Goal: Task Accomplishment & Management: Manage account settings

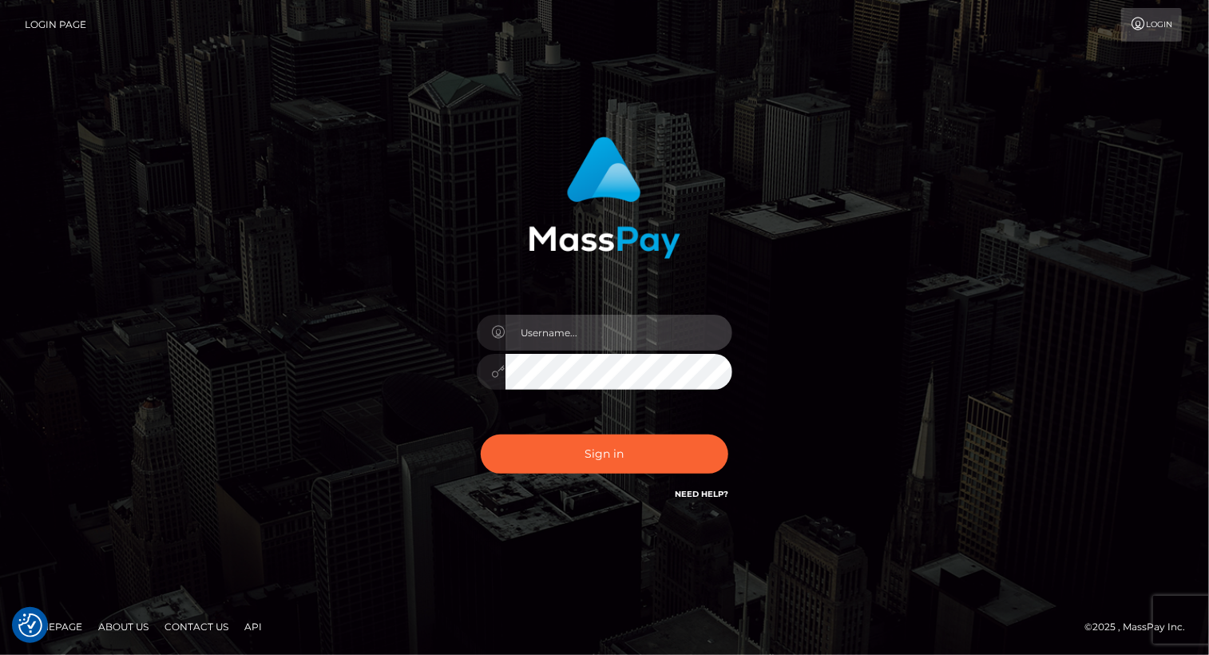
click at [577, 332] on input "text" at bounding box center [619, 333] width 227 height 36
type input "Arlene.luminaryplay"
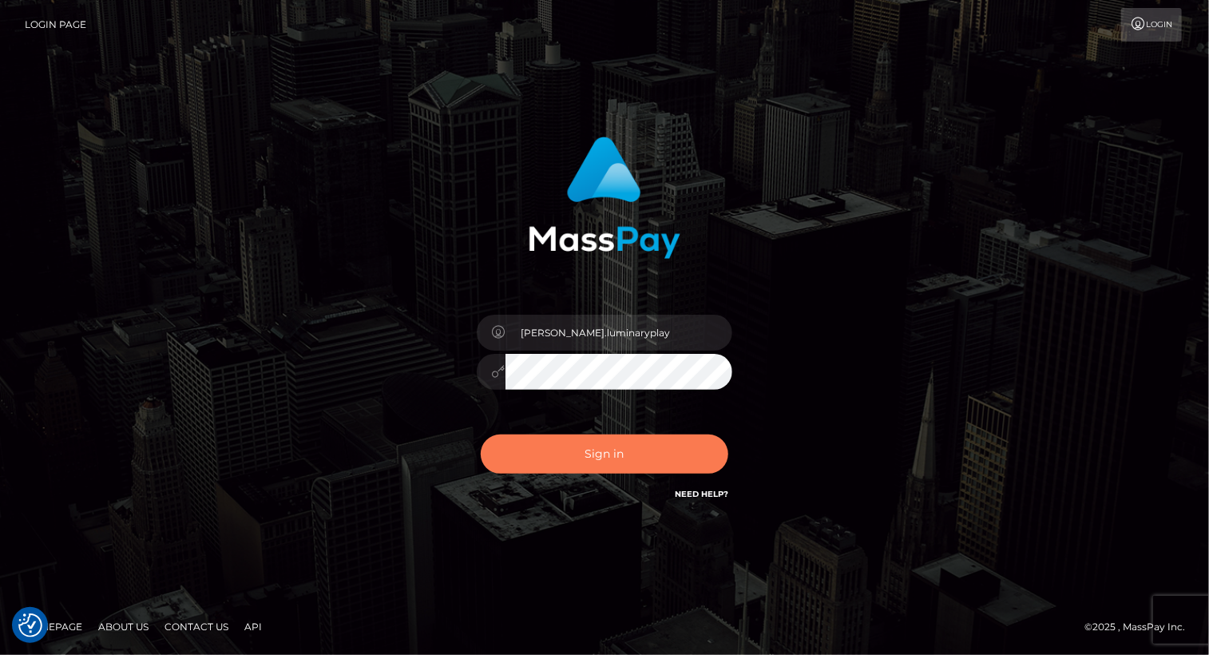
click at [622, 459] on button "Sign in" at bounding box center [605, 454] width 248 height 39
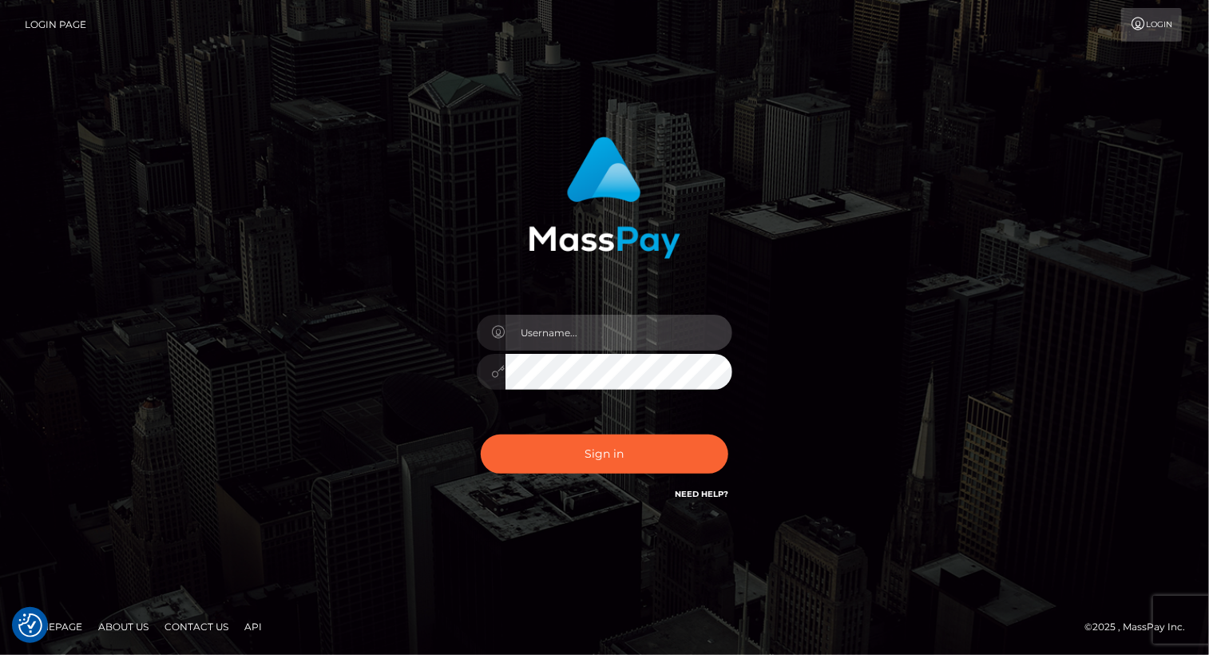
click at [609, 328] on input "text" at bounding box center [619, 333] width 227 height 36
type input "Arlene.luminaryplay"
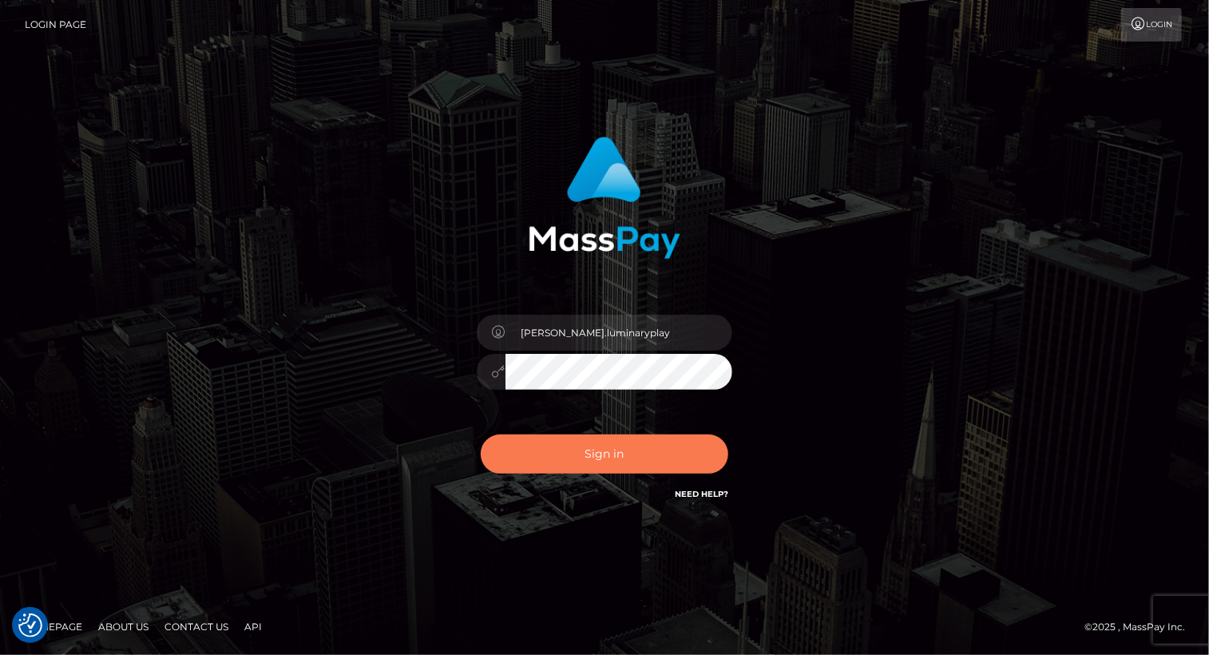
click at [649, 453] on button "Sign in" at bounding box center [605, 454] width 248 height 39
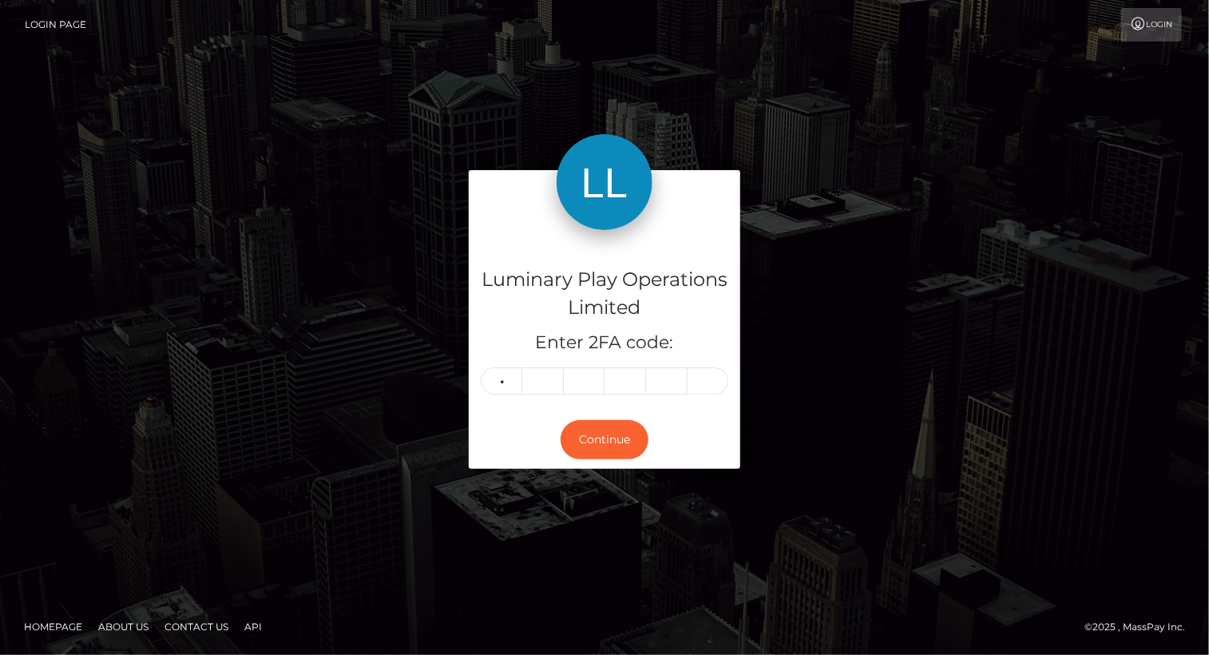
type input "0"
type input "4"
type input "0"
type input "9"
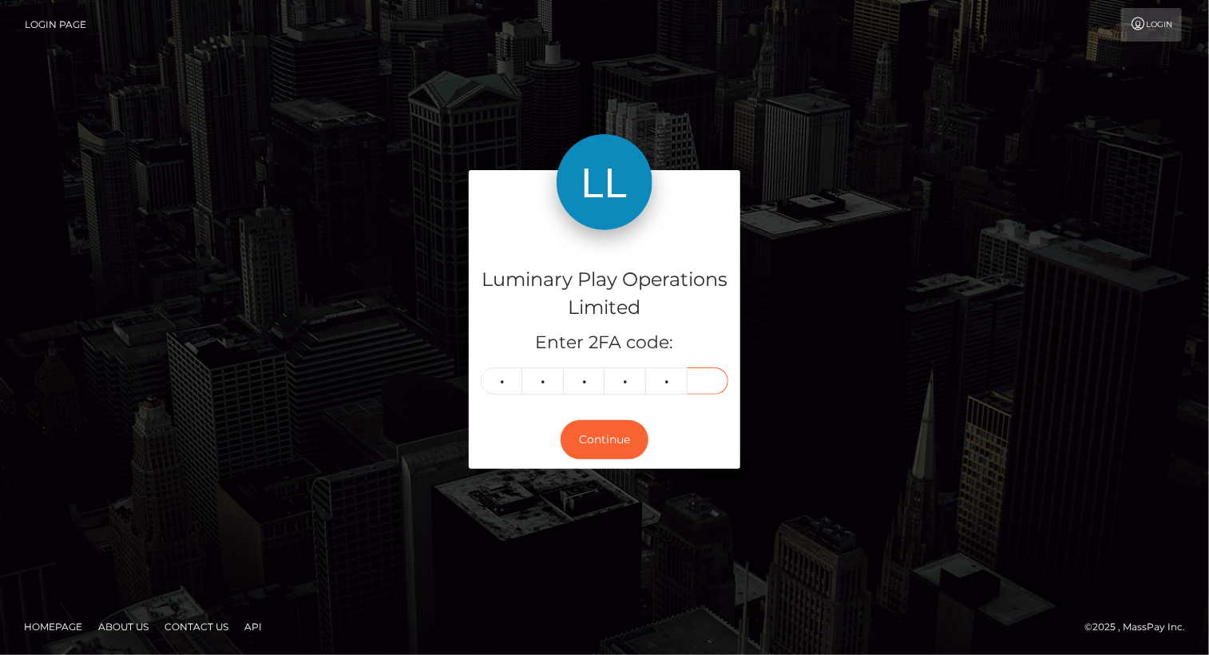
type input "1"
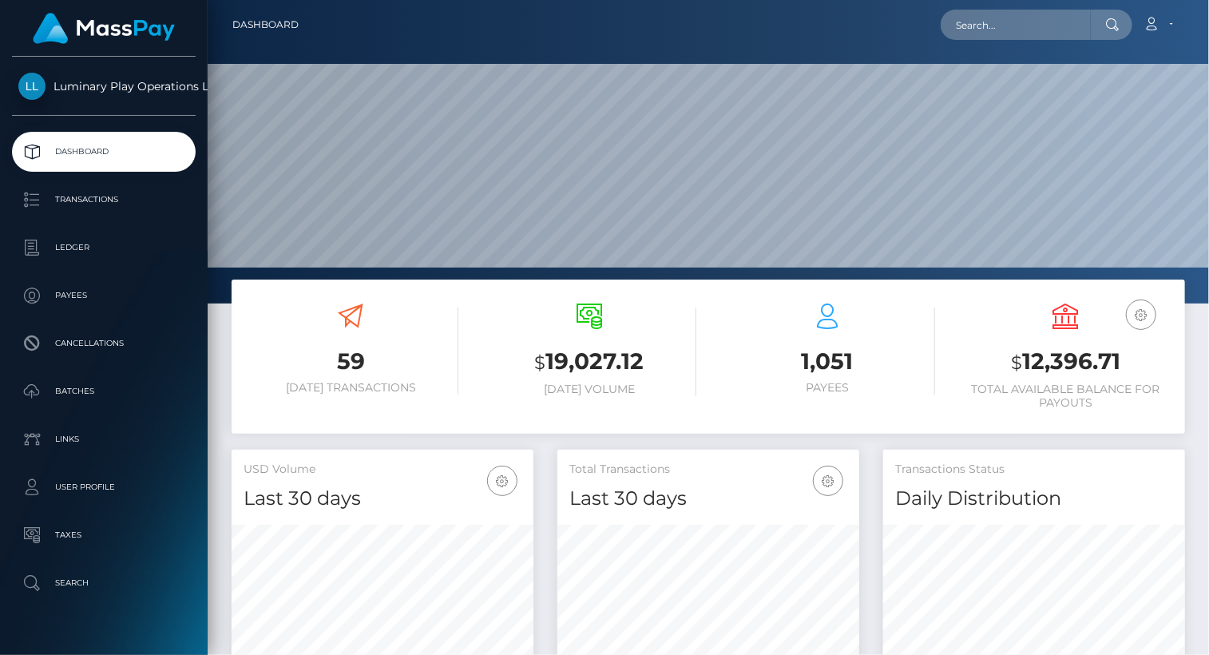
scroll to position [283, 301]
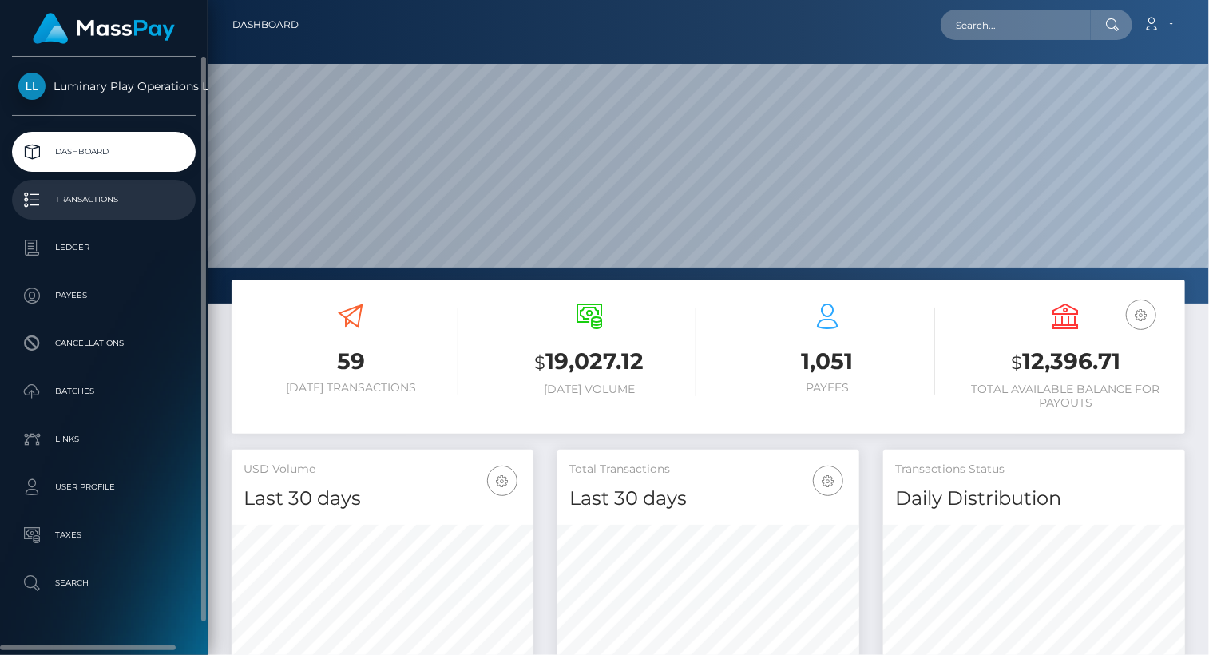
click at [116, 201] on p "Transactions" at bounding box center [103, 200] width 171 height 24
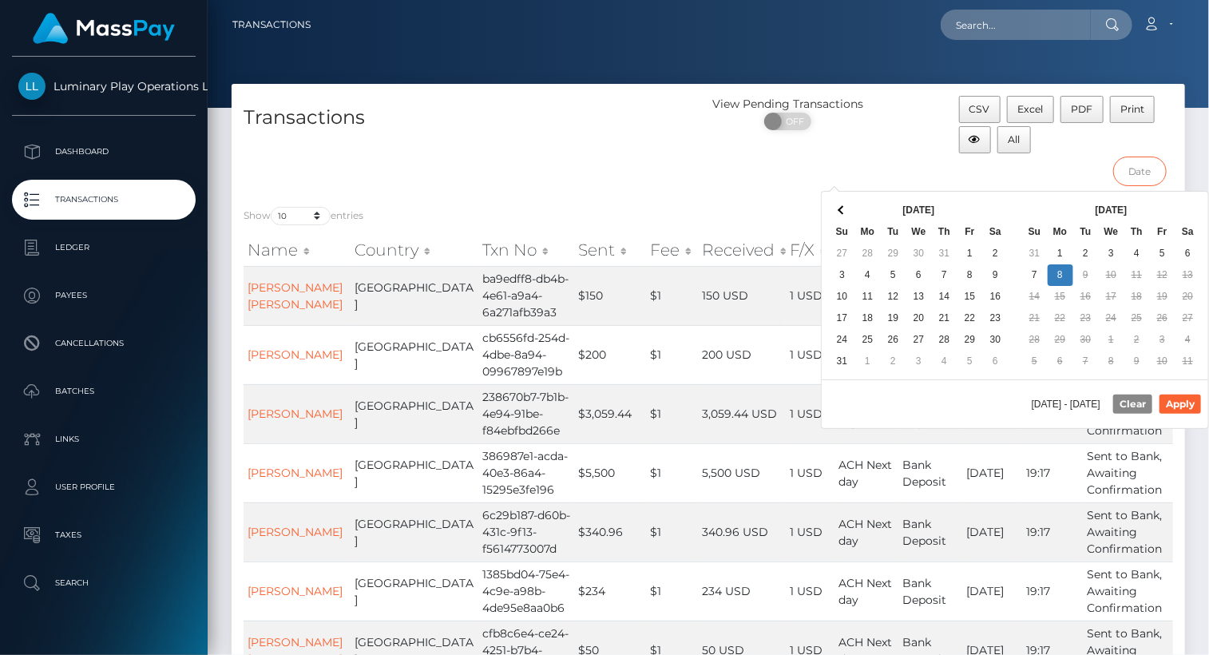
click at [1147, 170] on input "text" at bounding box center [1141, 172] width 54 height 30
click at [1190, 403] on button "Apply" at bounding box center [1181, 404] width 42 height 19
type input "[DATE] - [DATE]"
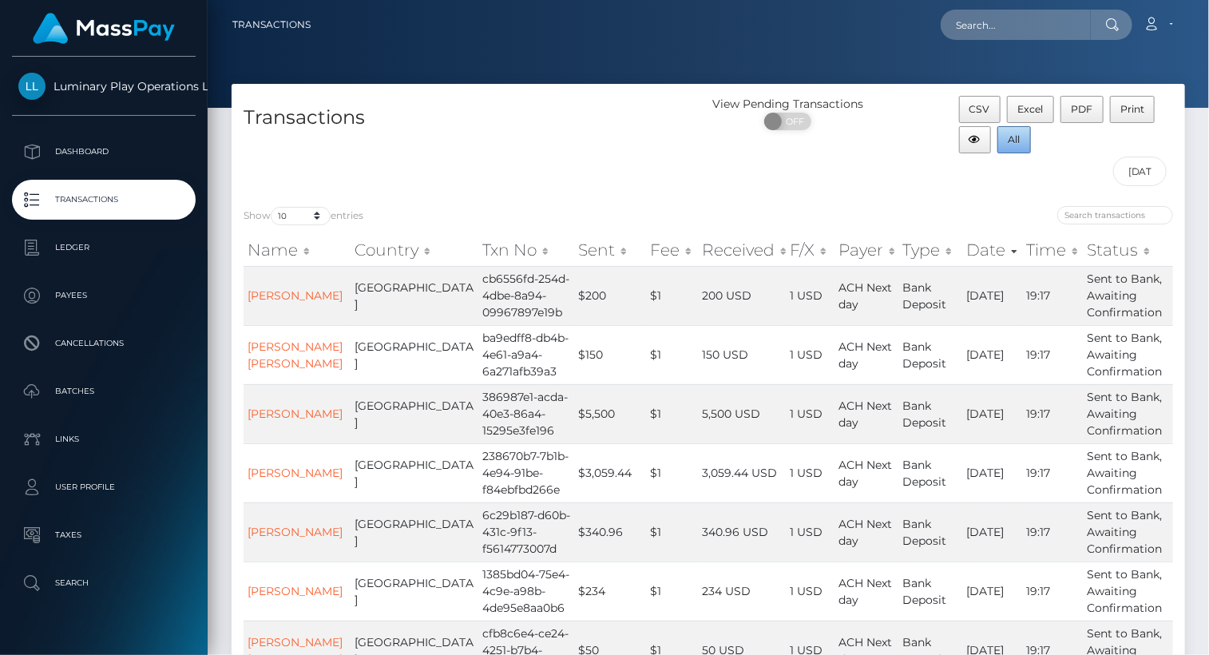
click at [1016, 139] on span "All" at bounding box center [1015, 139] width 12 height 12
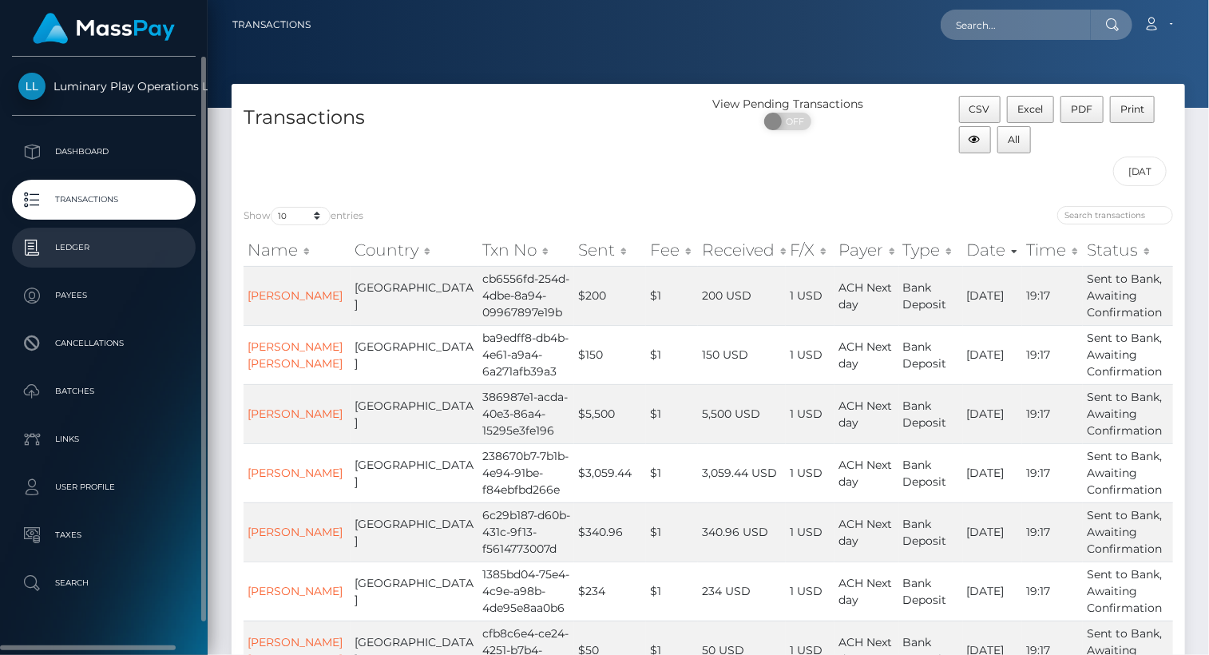
click at [95, 240] on p "Ledger" at bounding box center [103, 248] width 171 height 24
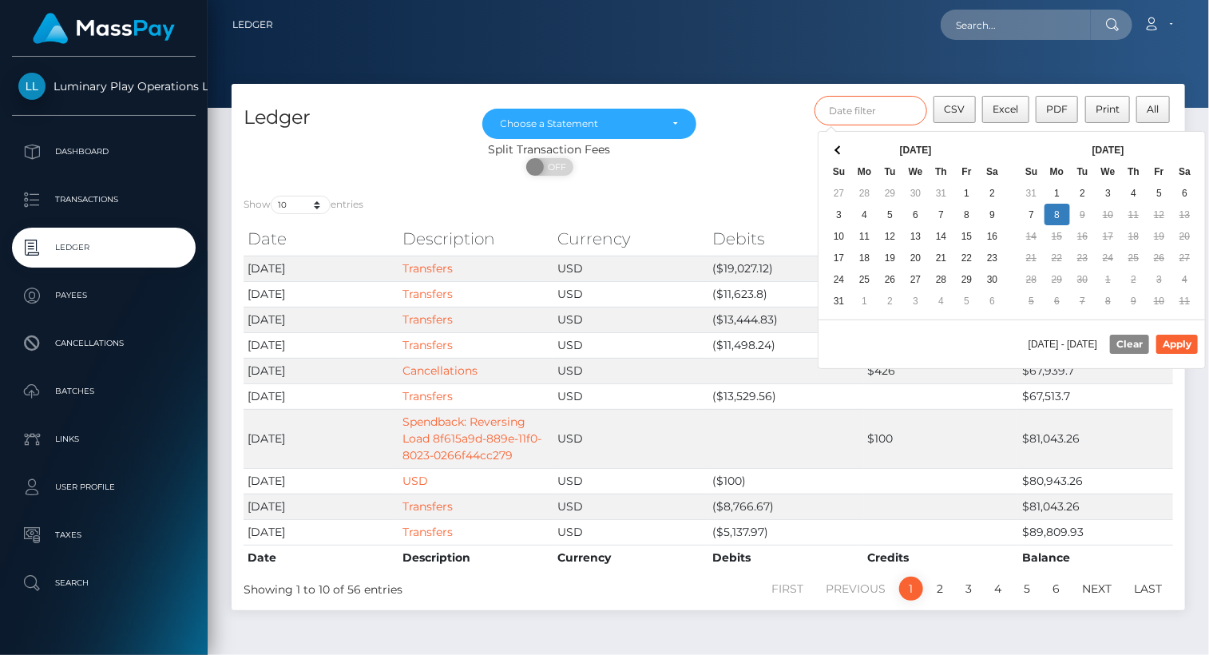
click at [857, 113] on input "text" at bounding box center [871, 111] width 113 height 30
click at [1189, 343] on button "Apply" at bounding box center [1178, 344] width 42 height 19
type input "09/01/2025 - 09/08/2025"
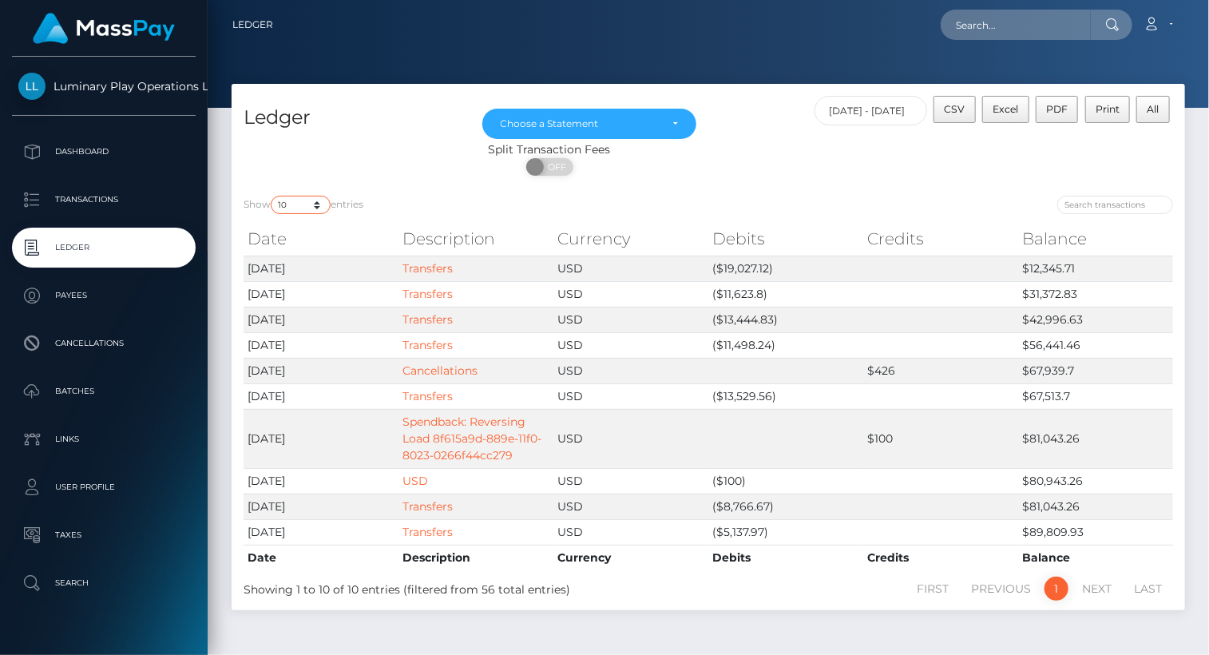
click at [297, 204] on select "10 25 50 100 250" at bounding box center [301, 205] width 60 height 18
select select "50"
click at [272, 197] on select "10 25 50 100 250" at bounding box center [301, 205] width 60 height 18
click at [959, 108] on span "CSV" at bounding box center [955, 109] width 21 height 12
click at [673, 122] on div "Choose a Statement" at bounding box center [590, 123] width 178 height 13
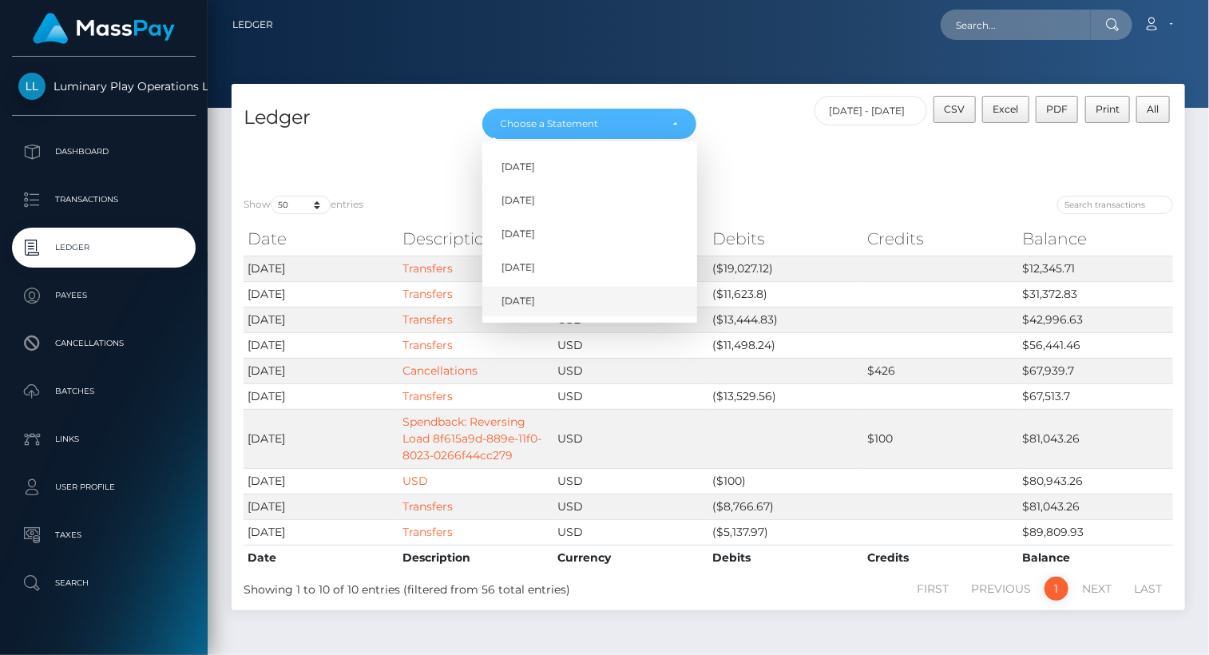
click at [531, 303] on span "[DATE]" at bounding box center [519, 302] width 34 height 14
select select "Sep 2025"
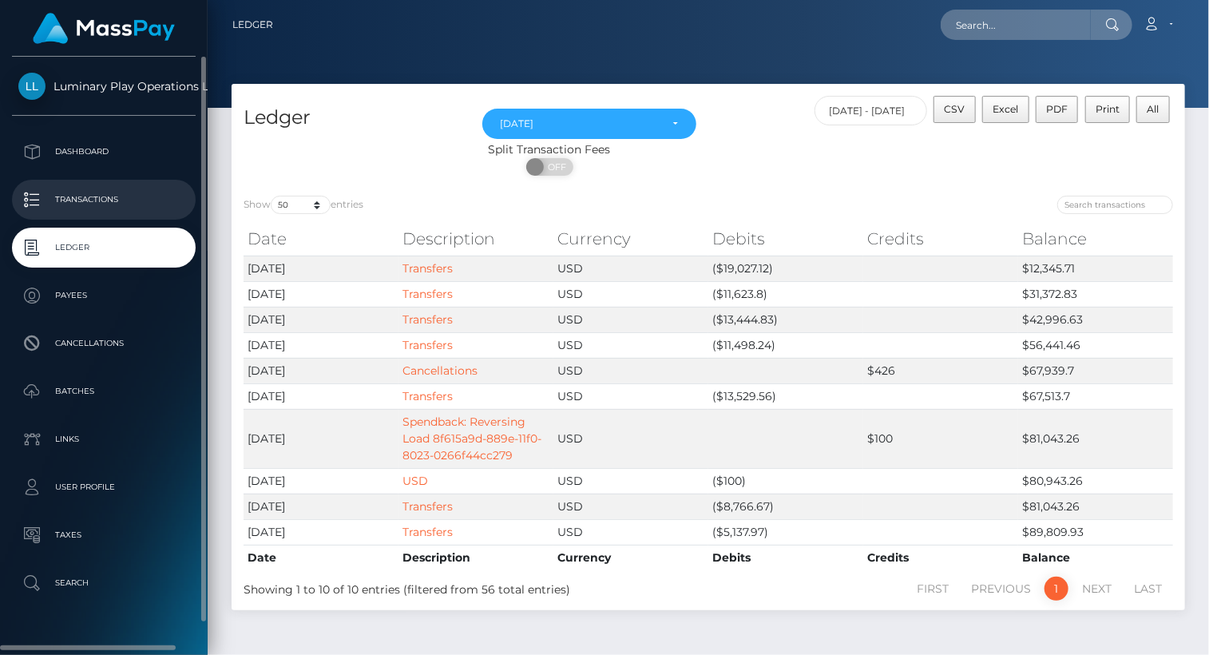
click at [94, 201] on p "Transactions" at bounding box center [103, 200] width 171 height 24
